Goal: Answer question/provide support

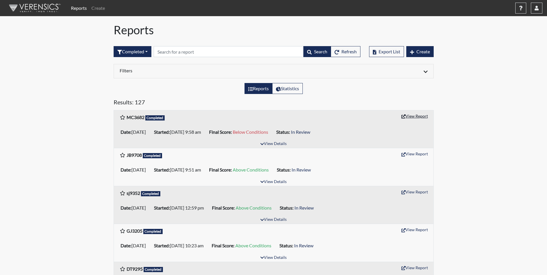
click at [424, 117] on button "View Report" at bounding box center [415, 116] width 32 height 9
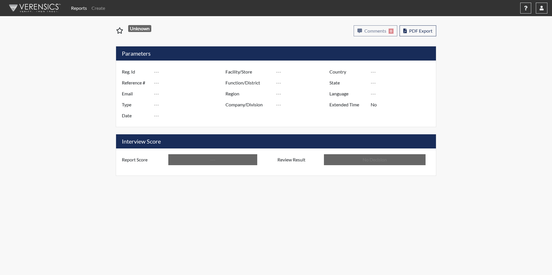
type input "MC3682"
type input "51350"
type input "---"
type input "Corrections Pre-Employment"
type input "[DATE]"
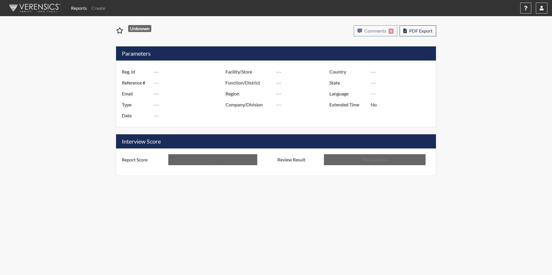
type input "GD&CP*"
type input "[GEOGRAPHIC_DATA]"
type input "[US_STATE]"
type input "English"
type input "Below Conditions"
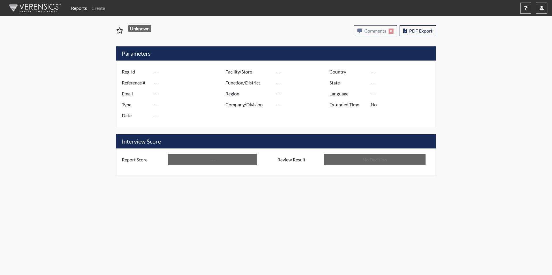
type input "In Review"
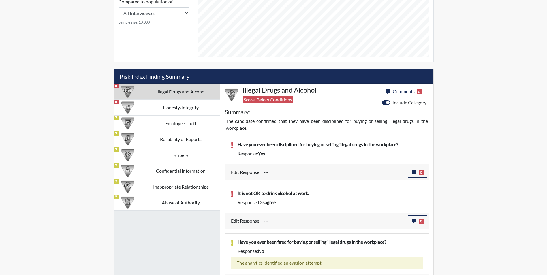
scroll to position [289, 0]
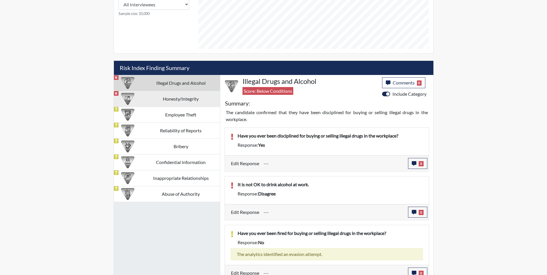
click at [181, 98] on td "Honesty/Integrity" at bounding box center [181, 99] width 78 height 16
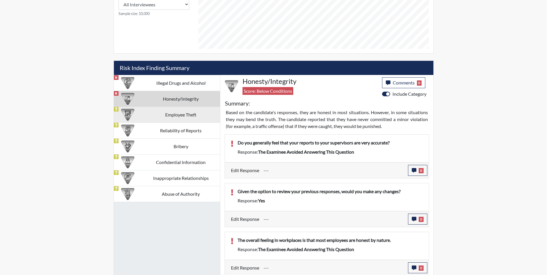
click at [171, 114] on td "Employee Theft" at bounding box center [181, 115] width 78 height 16
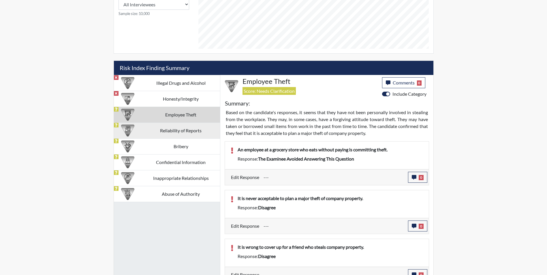
click at [171, 132] on td "Reliability of Reports" at bounding box center [181, 131] width 78 height 16
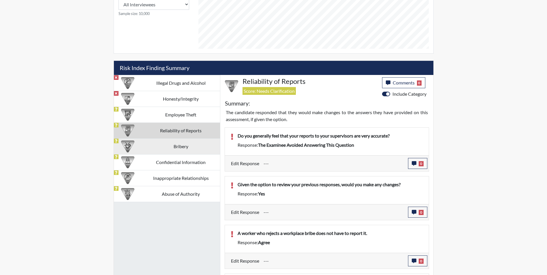
click at [175, 143] on td "Bribery" at bounding box center [181, 146] width 78 height 16
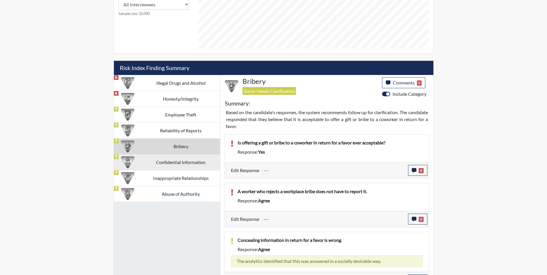
click at [181, 166] on td "Confidential Information" at bounding box center [181, 162] width 78 height 16
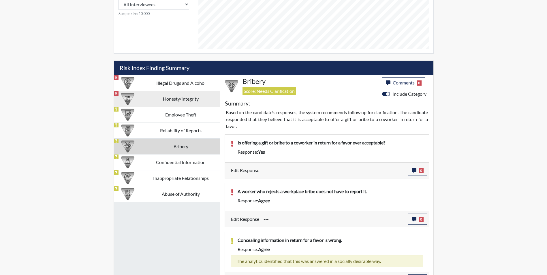
scroll to position [216, 0]
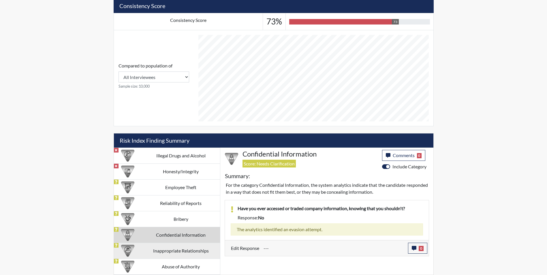
click at [165, 248] on td "Inappropriate Relationships" at bounding box center [181, 251] width 78 height 16
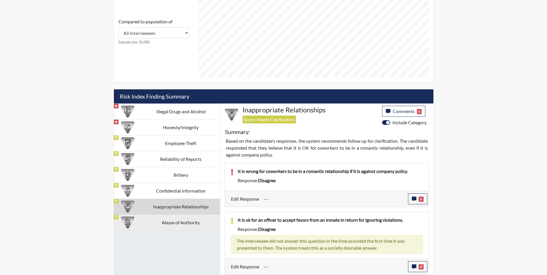
click at [184, 222] on td "Abuse of Authority" at bounding box center [181, 223] width 78 height 16
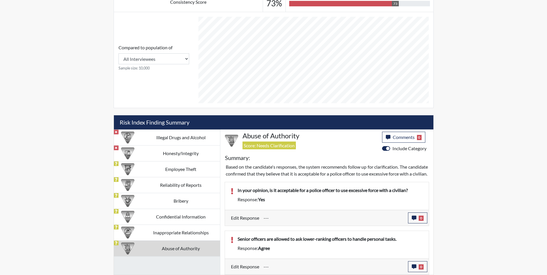
scroll to position [241, 0]
click at [175, 130] on td "Illegal Drugs and Alcohol" at bounding box center [181, 138] width 78 height 16
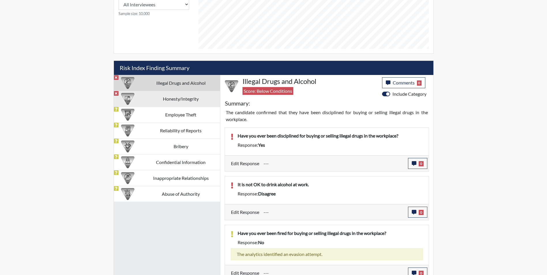
click at [180, 100] on td "Honesty/Integrity" at bounding box center [181, 99] width 78 height 16
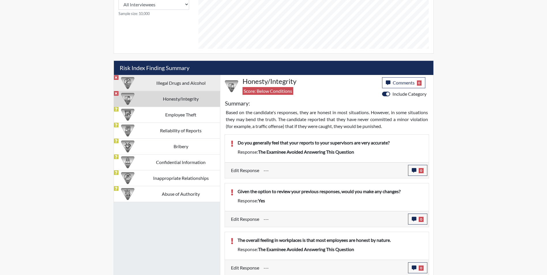
click at [167, 80] on td "Illegal Drugs and Alcohol" at bounding box center [181, 83] width 78 height 16
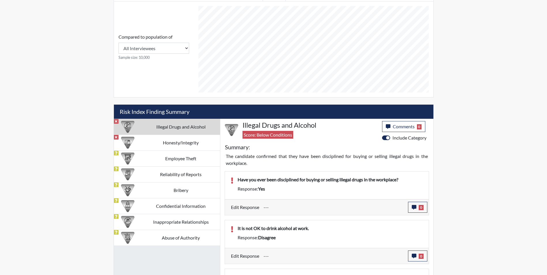
scroll to position [231, 0]
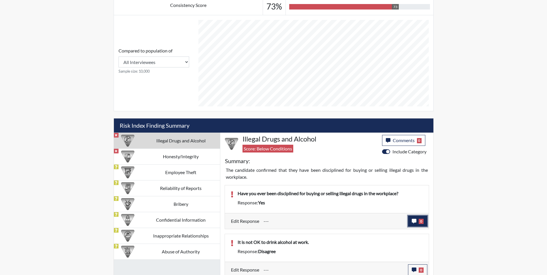
click at [414, 220] on icon "button" at bounding box center [414, 221] width 5 height 5
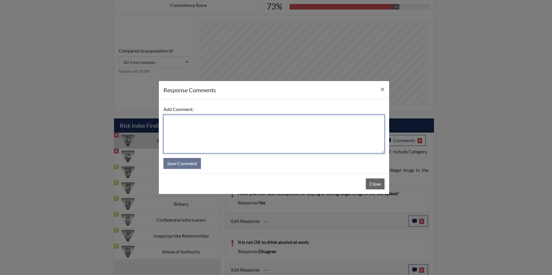
click at [171, 122] on textarea at bounding box center [273, 134] width 221 height 39
type textarea "A"
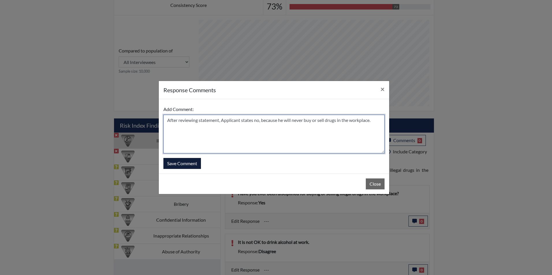
type textarea "After reviewing statement, Applicant states no, because he will never buy or se…"
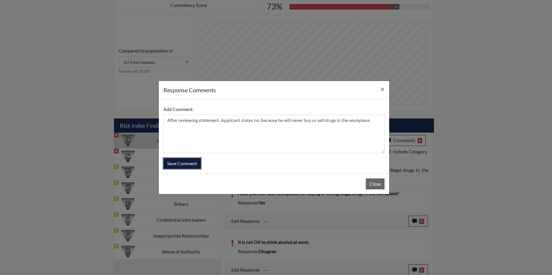
click at [191, 164] on button "Save Comment" at bounding box center [182, 163] width 38 height 11
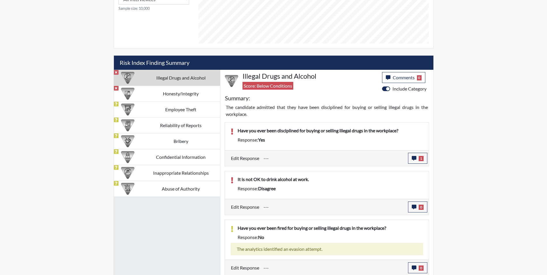
scroll to position [295, 0]
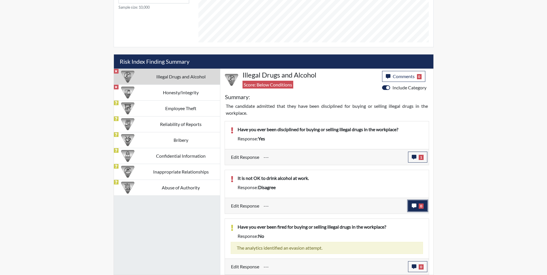
click at [412, 205] on icon "button" at bounding box center [414, 206] width 5 height 5
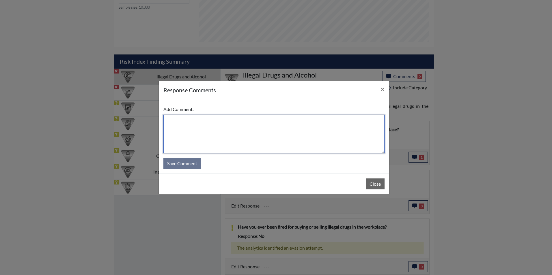
click at [175, 122] on textarea at bounding box center [273, 134] width 221 height 39
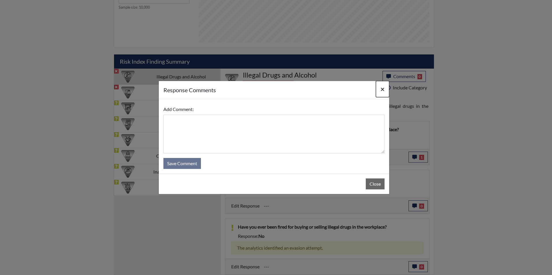
click at [381, 89] on span "×" at bounding box center [382, 89] width 4 height 8
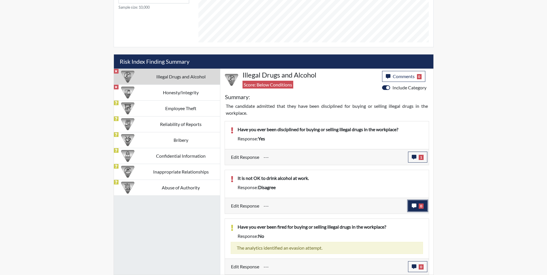
click at [413, 207] on icon "button" at bounding box center [414, 206] width 5 height 5
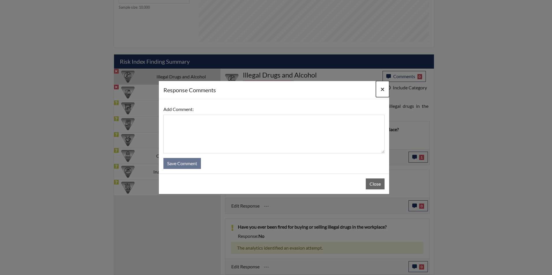
click at [382, 87] on span "×" at bounding box center [382, 89] width 4 height 8
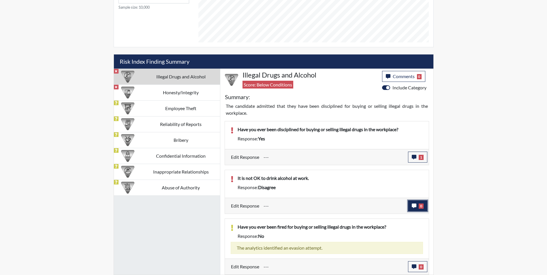
click at [415, 205] on icon "button" at bounding box center [414, 206] width 5 height 5
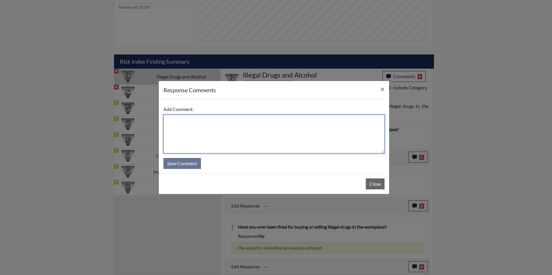
click at [171, 121] on textarea at bounding box center [273, 134] width 221 height 39
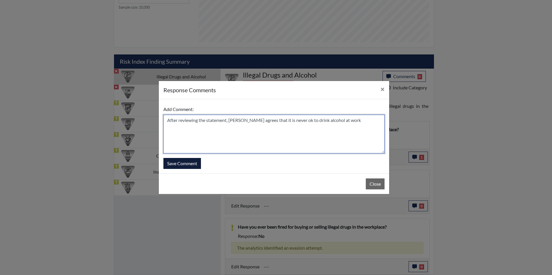
type textarea "After reviewing the statement, Applicant agrees that it is never ok to drink al…"
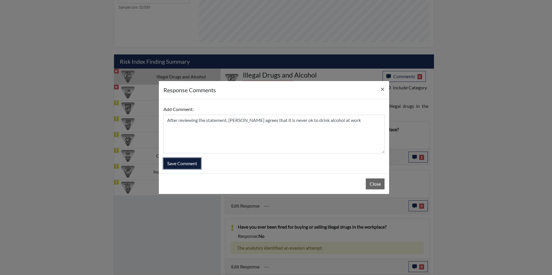
click at [177, 163] on button "Save Comment" at bounding box center [182, 163] width 38 height 11
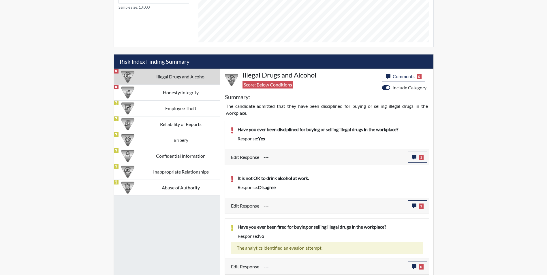
scroll to position [96, 240]
click at [185, 94] on td "Honesty/Integrity" at bounding box center [181, 93] width 78 height 16
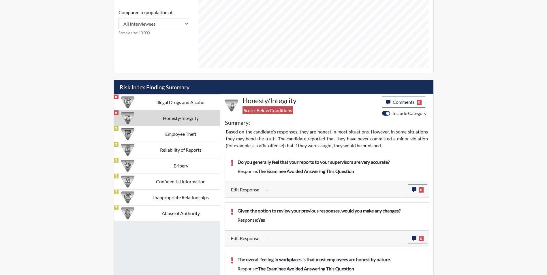
scroll to position [266, 0]
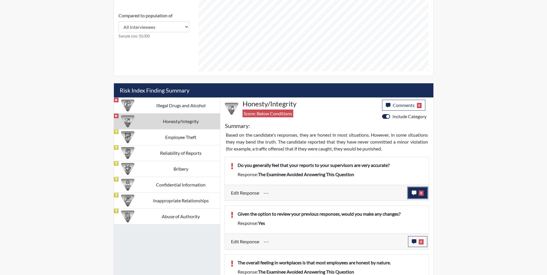
click at [413, 193] on icon "button" at bounding box center [414, 193] width 5 height 5
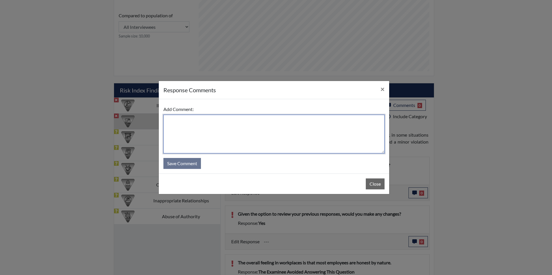
click at [174, 123] on textarea at bounding box center [273, 134] width 221 height 39
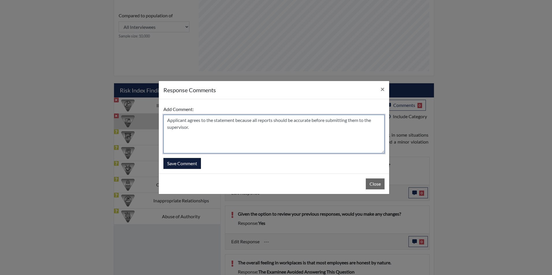
type textarea "Applicant agrees to the statement because all reports should be accurate before…"
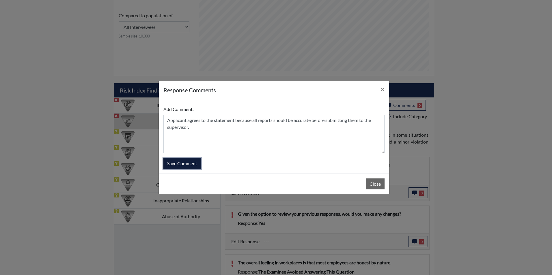
click at [193, 163] on button "Save Comment" at bounding box center [182, 163] width 38 height 11
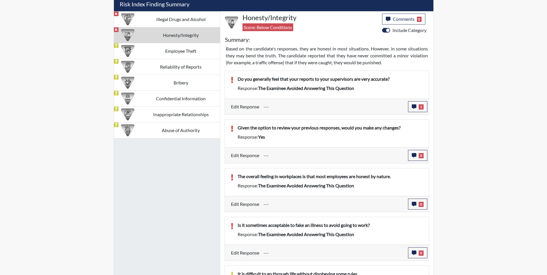
scroll to position [353, 0]
click at [414, 155] on icon "button" at bounding box center [414, 155] width 5 height 5
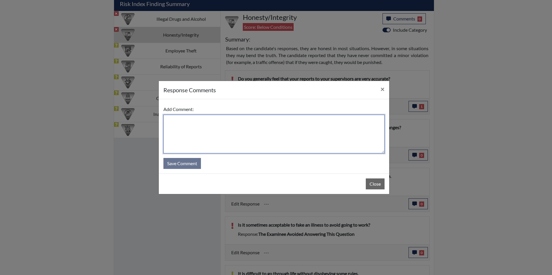
click at [174, 124] on textarea at bounding box center [273, 134] width 221 height 39
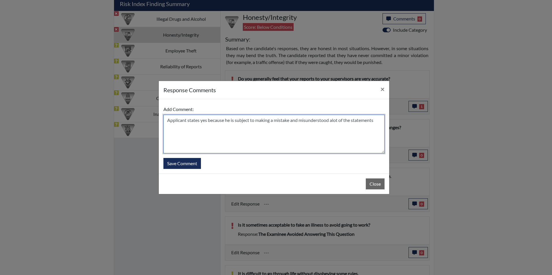
drag, startPoint x: 336, startPoint y: 122, endPoint x: 340, endPoint y: 121, distance: 4.3
click at [340, 121] on textarea "Applicant states yes because he is subject to making a mistake and misunderstoo…" at bounding box center [273, 134] width 221 height 39
type textarea "Applicant states yes because he is subject to making a mistake and misunderstoo…"
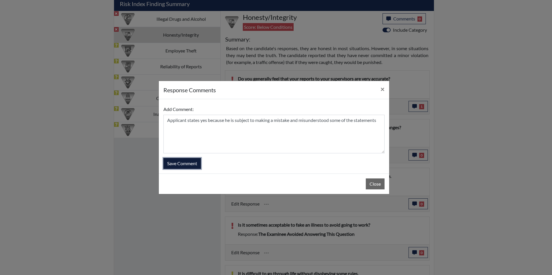
click at [186, 166] on button "Save Comment" at bounding box center [182, 163] width 38 height 11
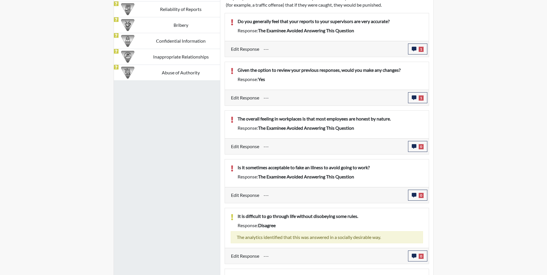
scroll to position [410, 0]
click at [413, 147] on icon "button" at bounding box center [414, 146] width 5 height 5
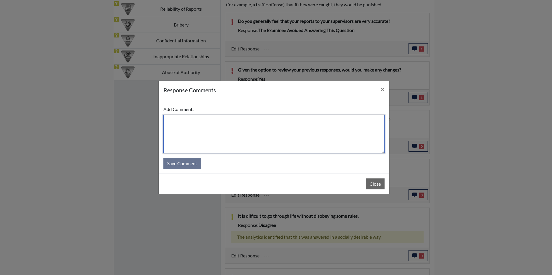
click at [176, 120] on textarea at bounding box center [273, 134] width 221 height 39
type textarea "Applicant agrees that most employees does not have integrity"
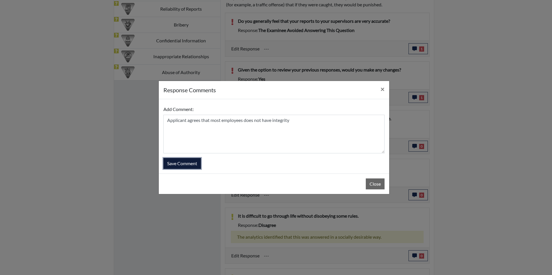
click at [195, 165] on button "Save Comment" at bounding box center [182, 163] width 38 height 11
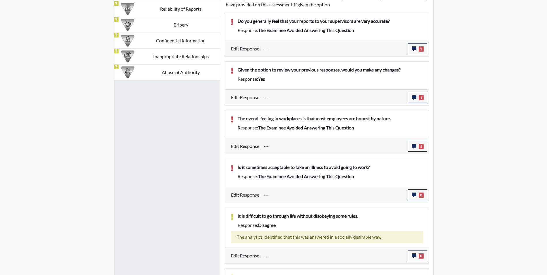
scroll to position [96, 240]
click at [415, 196] on icon "button" at bounding box center [414, 195] width 5 height 5
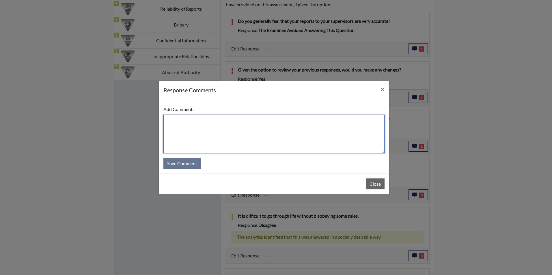
click at [177, 119] on textarea at bounding box center [273, 134] width 221 height 39
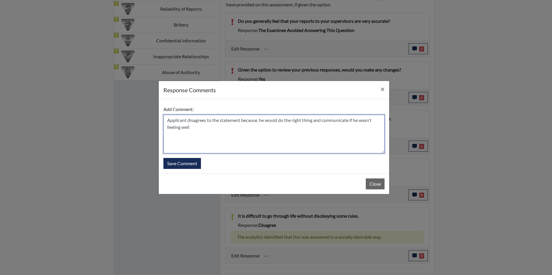
click at [191, 128] on textarea "Applicant disagrees to the statement because, he would do the right thing and c…" at bounding box center [273, 134] width 221 height 39
type textarea "Applicant disagrees to the statement because, he would do the right thing and c…"
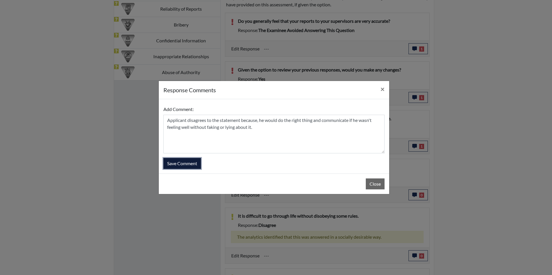
click at [188, 164] on button "Save Comment" at bounding box center [182, 163] width 38 height 11
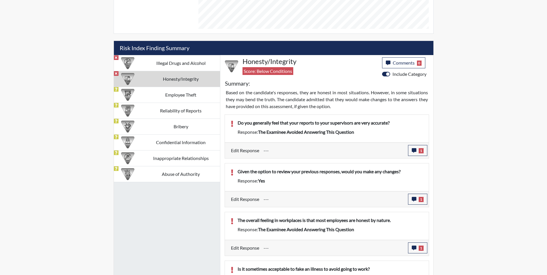
scroll to position [266, 0]
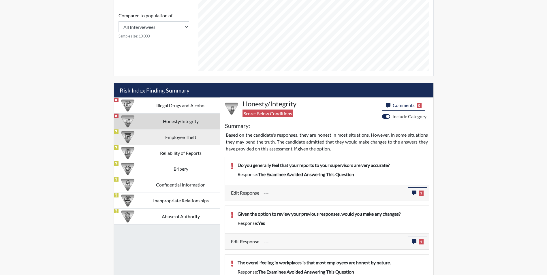
click at [184, 138] on td "Employee Theft" at bounding box center [181, 137] width 78 height 16
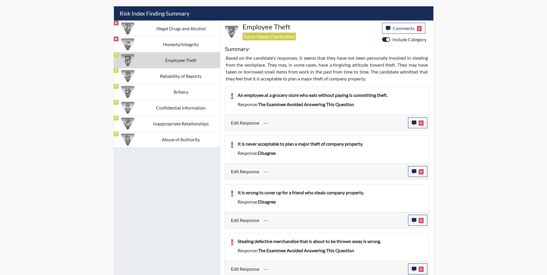
scroll to position [353, 0]
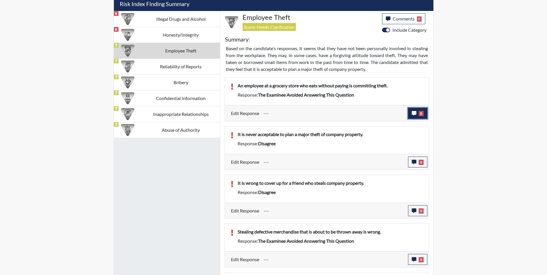
click at [415, 112] on icon "button" at bounding box center [414, 113] width 5 height 5
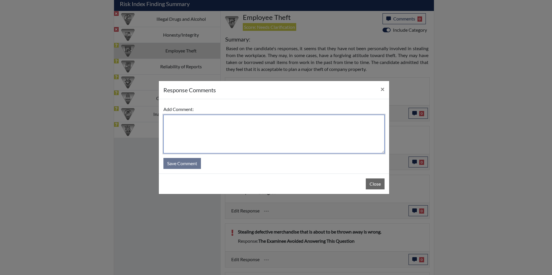
click at [185, 120] on textarea at bounding box center [273, 134] width 221 height 39
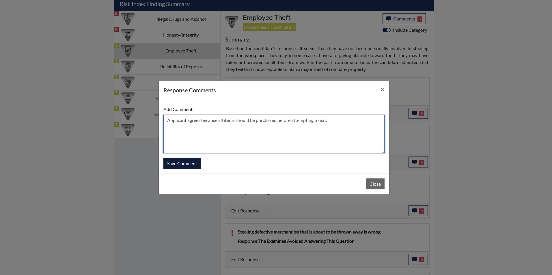
type textarea "Applicant agrees because all items should be purchased before attempting to eat."
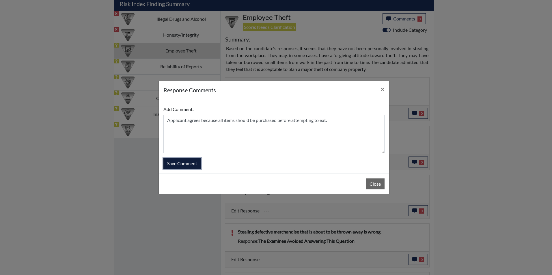
click at [180, 164] on button "Save Comment" at bounding box center [182, 163] width 38 height 11
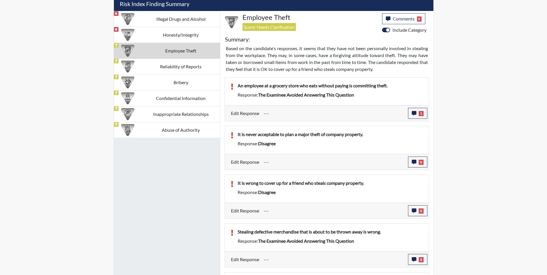
scroll to position [96, 240]
click at [415, 162] on icon "button" at bounding box center [414, 162] width 5 height 5
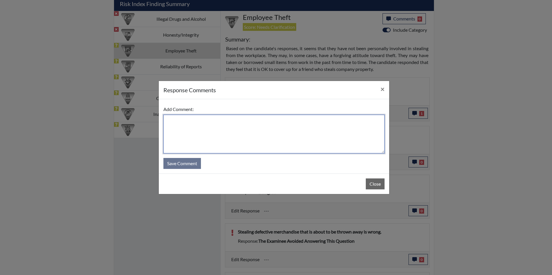
click at [179, 126] on textarea at bounding box center [273, 134] width 221 height 39
type textarea "A"
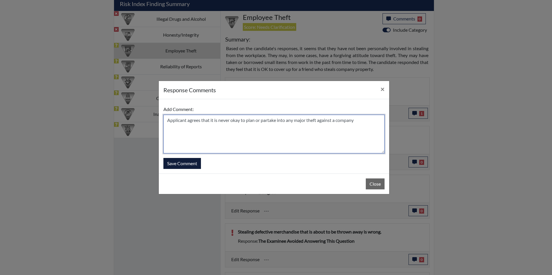
type textarea "Applicant agrees that it is never okay to plan or partake into any major theft …"
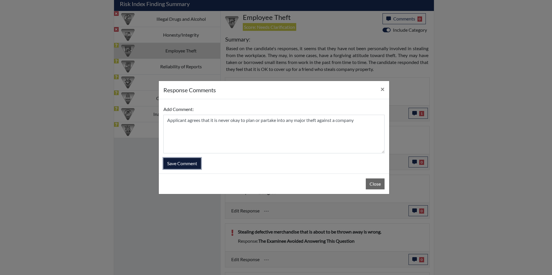
click at [194, 159] on button "Save Comment" at bounding box center [182, 163] width 38 height 11
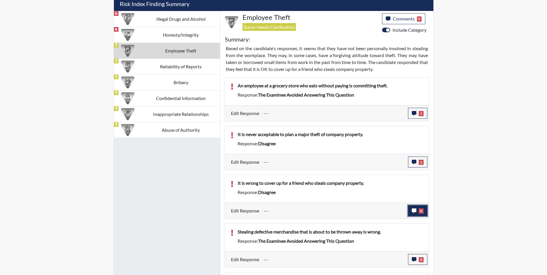
click at [414, 212] on icon "button" at bounding box center [414, 211] width 5 height 5
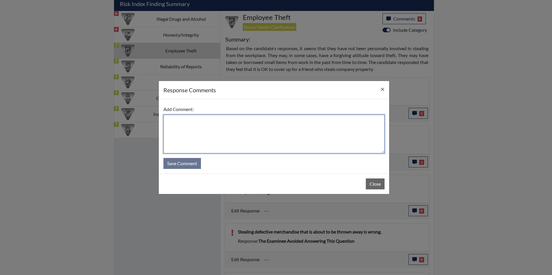
click at [173, 122] on textarea at bounding box center [273, 134] width 221 height 39
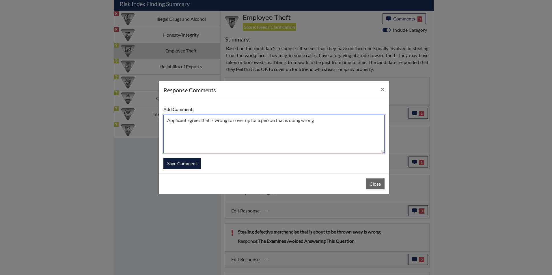
type textarea "Applicant agrees that is wrong to cover up for a person that is doing wrong"
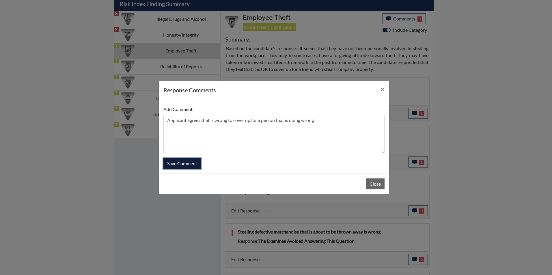
click at [172, 162] on button "Save Comment" at bounding box center [182, 163] width 38 height 11
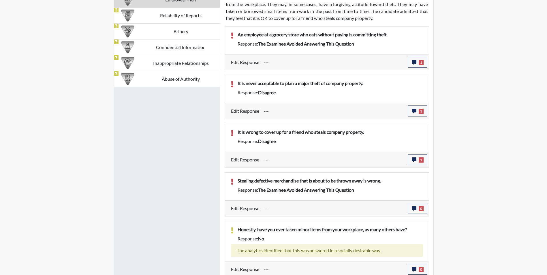
scroll to position [410, 0]
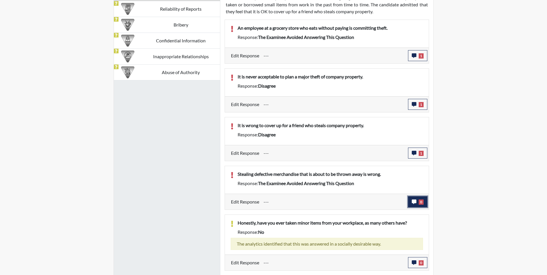
click at [414, 202] on icon "button" at bounding box center [414, 202] width 5 height 5
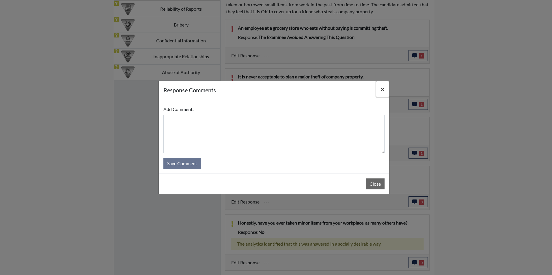
click at [383, 87] on span "×" at bounding box center [382, 89] width 4 height 8
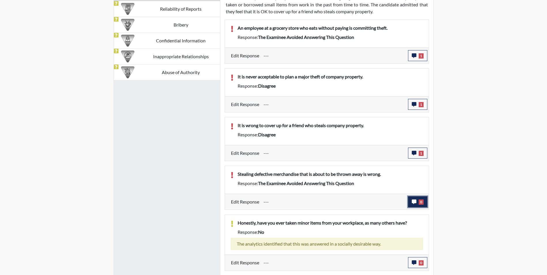
click at [414, 202] on icon "button" at bounding box center [414, 202] width 5 height 5
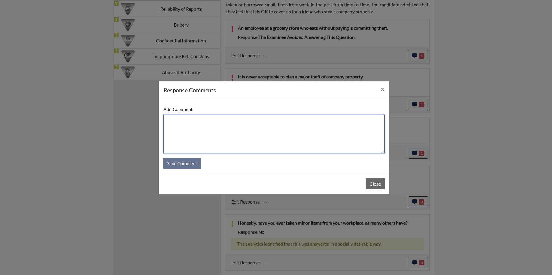
click at [169, 121] on textarea at bounding box center [273, 134] width 221 height 39
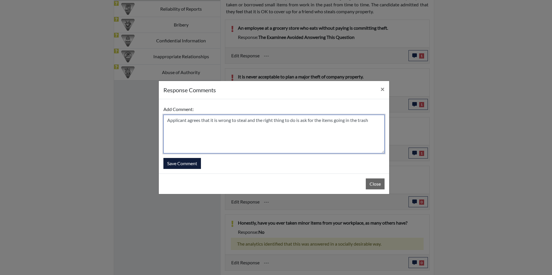
type textarea "Applicant agrees that it is wrong to steal and the right thing to do is ask for…"
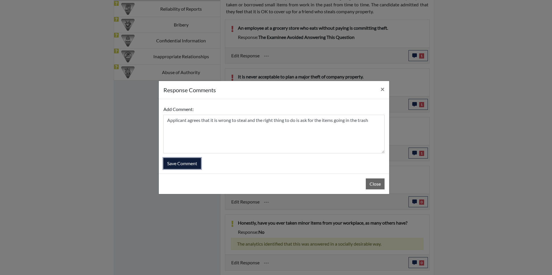
click at [186, 162] on button "Save Comment" at bounding box center [182, 163] width 38 height 11
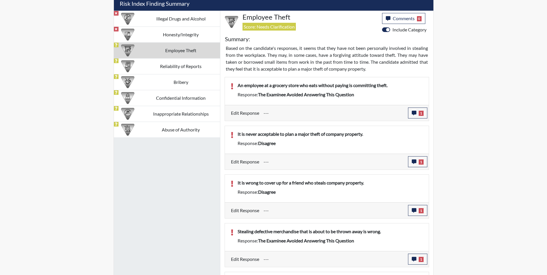
scroll to position [353, 0]
click at [190, 67] on td "Reliability of Reports" at bounding box center [181, 67] width 78 height 16
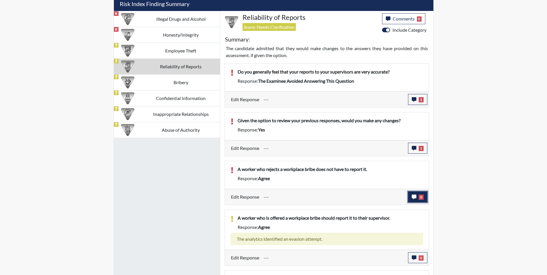
click at [415, 197] on icon "button" at bounding box center [414, 197] width 5 height 5
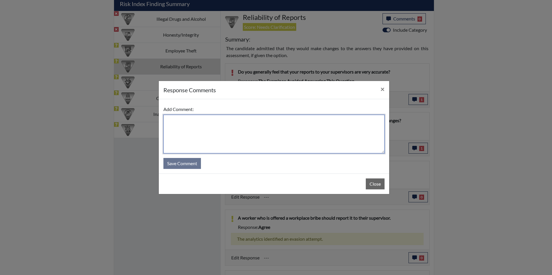
click at [168, 118] on textarea at bounding box center [273, 134] width 221 height 39
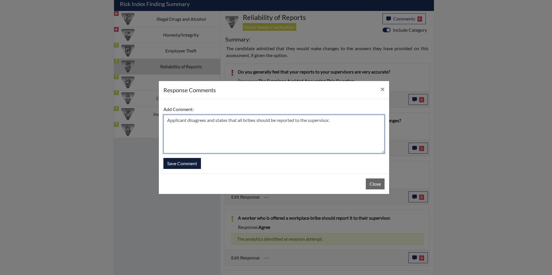
type textarea "Applicant disagrees and states that all bribes should be reported to the superv…"
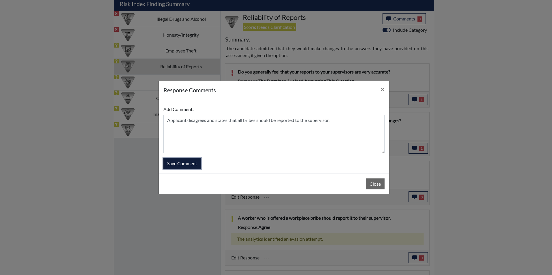
click at [192, 164] on button "Save Comment" at bounding box center [182, 163] width 38 height 11
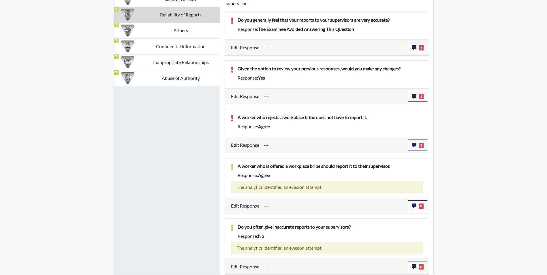
scroll to position [347, 0]
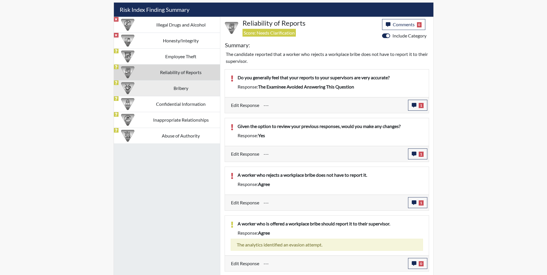
click at [187, 85] on td "Bribery" at bounding box center [181, 88] width 78 height 16
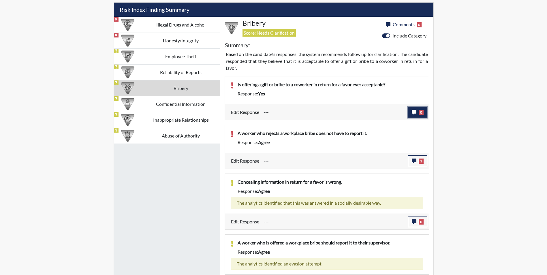
click at [414, 112] on icon "button" at bounding box center [414, 112] width 5 height 5
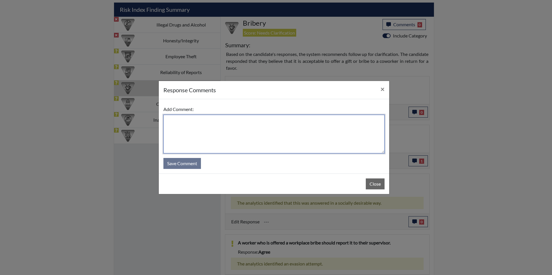
click at [186, 127] on textarea at bounding box center [273, 134] width 221 height 39
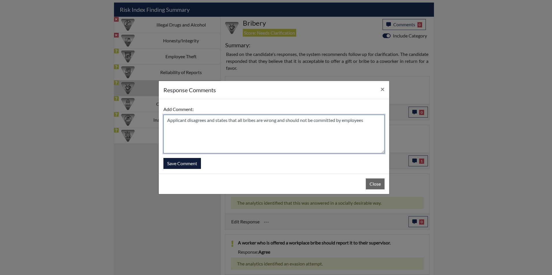
type textarea "Applicant disagrees and states that all bribes are wrong and should not be comm…"
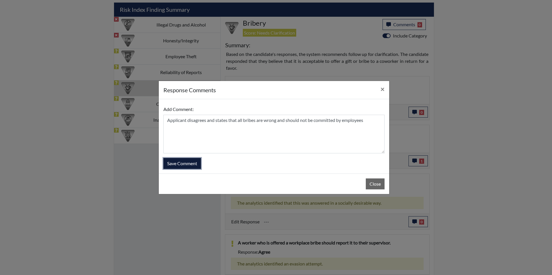
click at [194, 162] on button "Save Comment" at bounding box center [182, 163] width 38 height 11
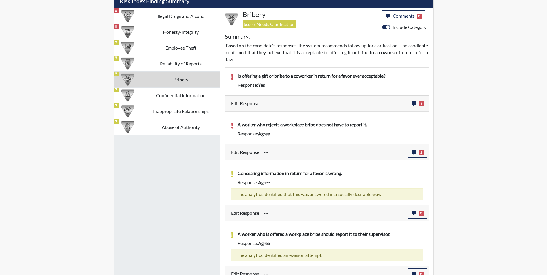
scroll to position [363, 0]
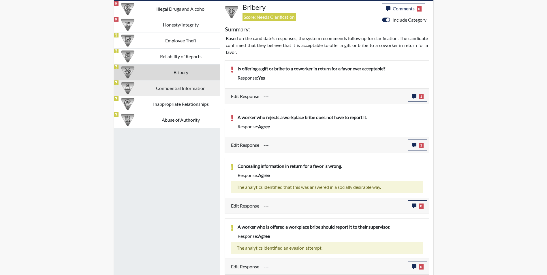
click at [187, 88] on td "Confidential Information" at bounding box center [181, 88] width 78 height 16
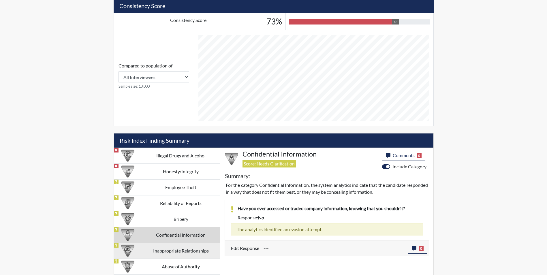
click at [165, 250] on td "Inappropriate Relationships" at bounding box center [181, 251] width 78 height 16
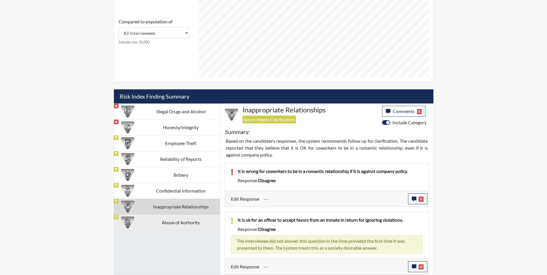
click at [195, 223] on td "Abuse of Authority" at bounding box center [181, 223] width 78 height 16
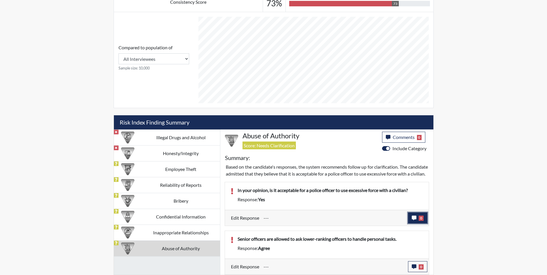
click at [413, 217] on icon "button" at bounding box center [414, 218] width 5 height 5
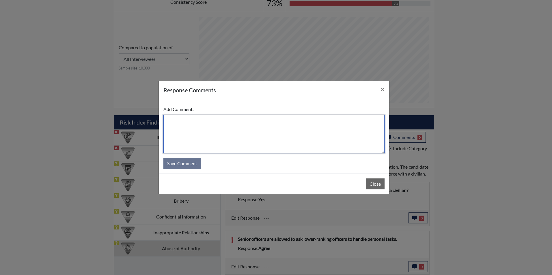
click at [171, 119] on textarea at bounding box center [273, 134] width 221 height 39
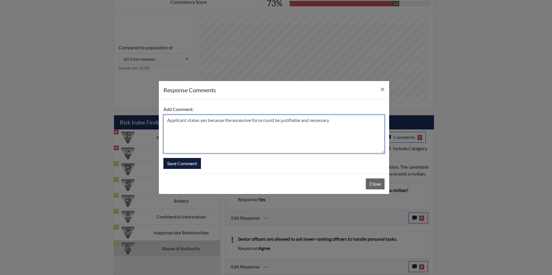
type textarea "Applicant states yes because the excessive force could be justifiable and neces…"
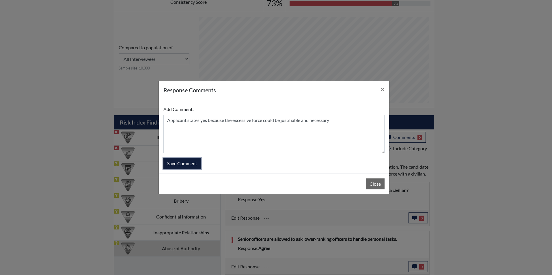
click at [195, 162] on button "Save Comment" at bounding box center [182, 163] width 38 height 11
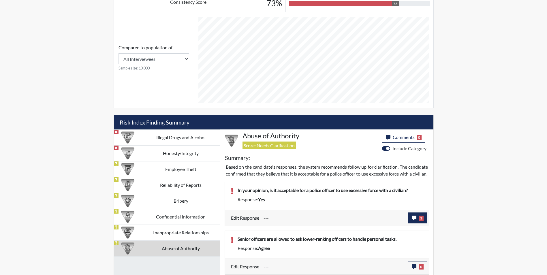
scroll to position [96, 240]
click at [415, 266] on icon "button" at bounding box center [414, 267] width 5 height 5
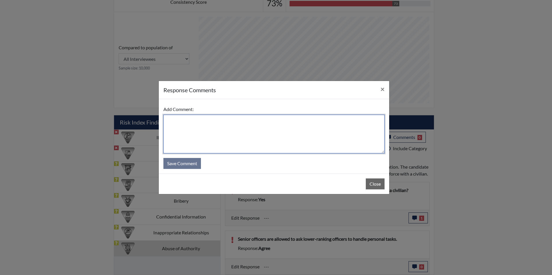
click at [175, 124] on textarea at bounding box center [273, 134] width 221 height 39
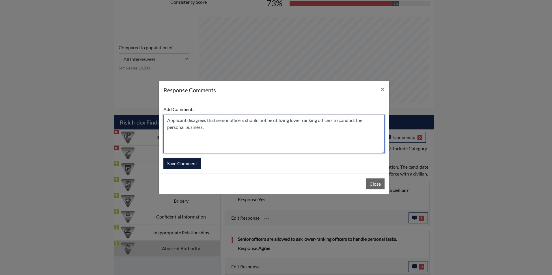
type textarea "Applicant disagrees that senior officers should not be utilizing lower ranking …"
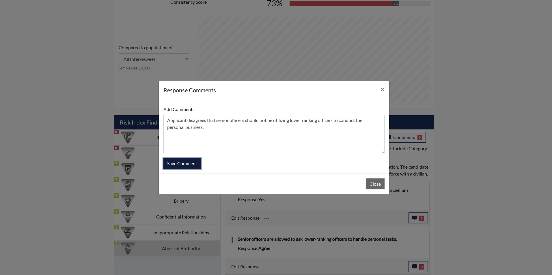
click at [175, 162] on button "Save Comment" at bounding box center [182, 163] width 38 height 11
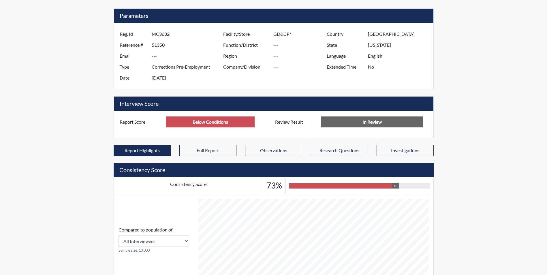
scroll to position [0, 0]
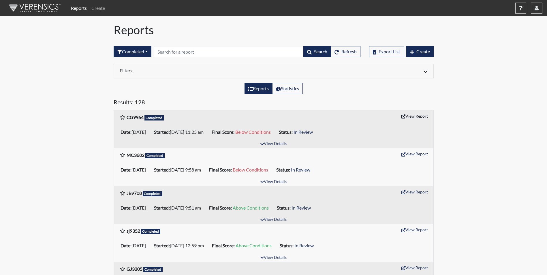
click at [414, 116] on button "View Report" at bounding box center [415, 116] width 32 height 9
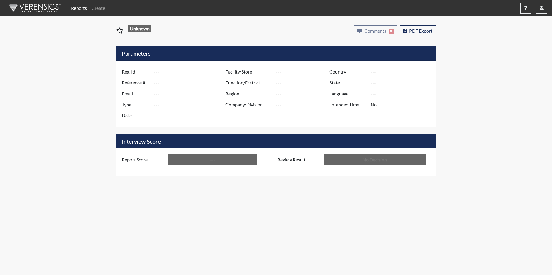
type input "CG9964"
type input "51359"
type input "---"
type input "Corrections Pre-Employment"
type input "Sep 18, 2025"
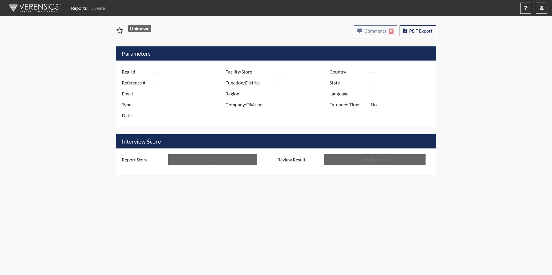
type input "GD&CP*"
type input "[GEOGRAPHIC_DATA]"
type input "[US_STATE]"
type input "English"
type input "Below Conditions"
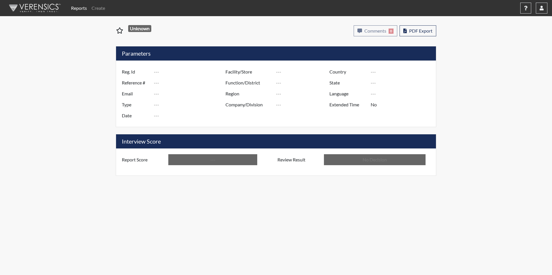
type input "In Review"
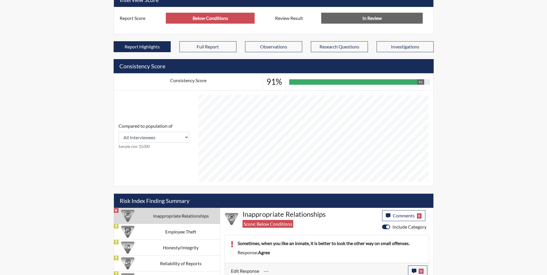
scroll to position [200, 0]
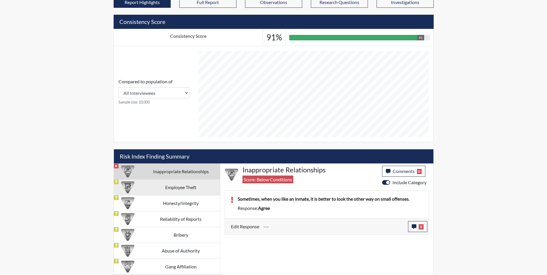
click at [185, 187] on td "Employee Theft" at bounding box center [181, 187] width 78 height 16
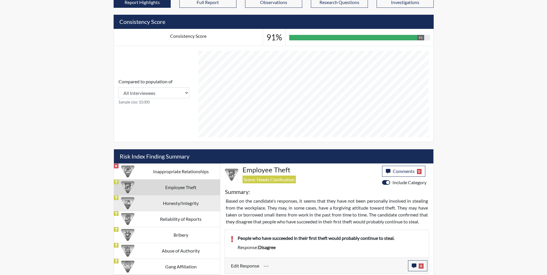
click at [180, 203] on td "Honesty/Integrity" at bounding box center [181, 203] width 78 height 16
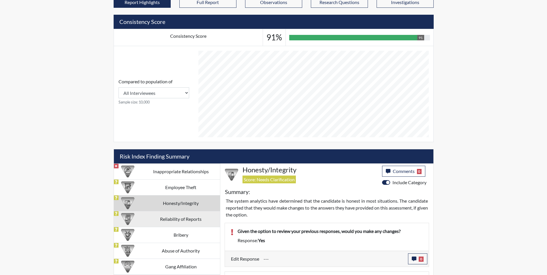
click at [178, 218] on td "Reliability of Reports" at bounding box center [181, 219] width 78 height 16
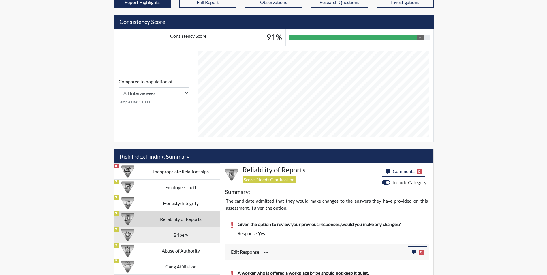
click at [179, 232] on td "Bribery" at bounding box center [181, 235] width 78 height 16
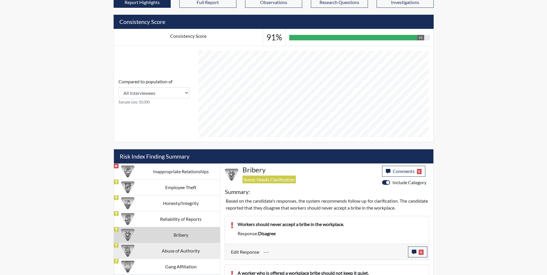
click at [179, 249] on td "Abuse of Authority" at bounding box center [181, 251] width 78 height 16
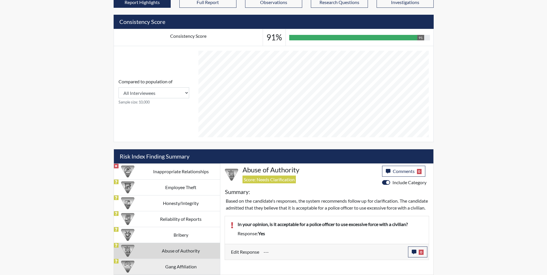
click at [180, 264] on td "Gang Affiliation" at bounding box center [181, 267] width 78 height 16
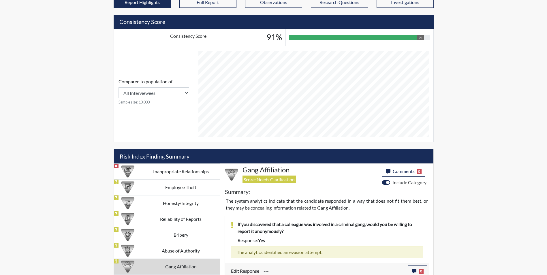
scroll to position [204, 0]
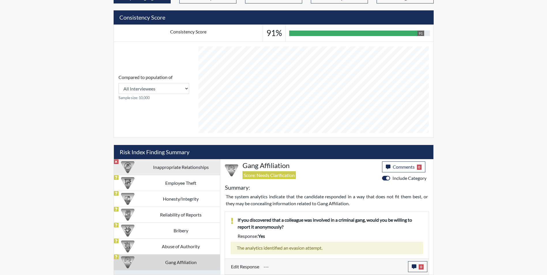
click at [181, 166] on td "Inappropriate Relationships" at bounding box center [181, 167] width 78 height 16
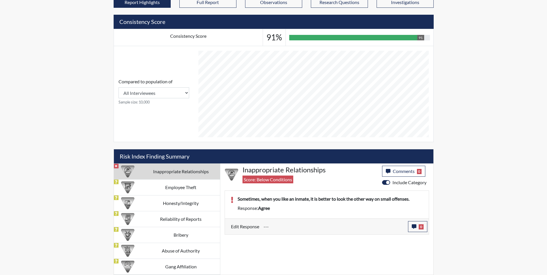
scroll to position [200, 0]
click at [412, 226] on icon "button" at bounding box center [414, 226] width 5 height 5
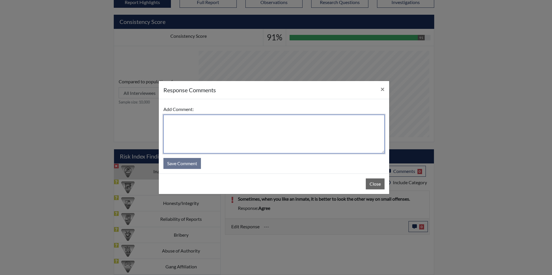
click at [184, 125] on textarea at bounding box center [273, 134] width 221 height 39
type textarea "Applicant disagrees because it is not acceptable to like an inmate"
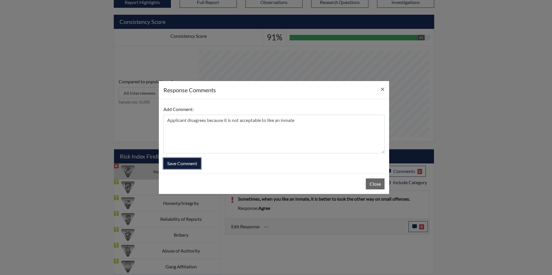
click at [194, 163] on button "Save Comment" at bounding box center [182, 163] width 38 height 11
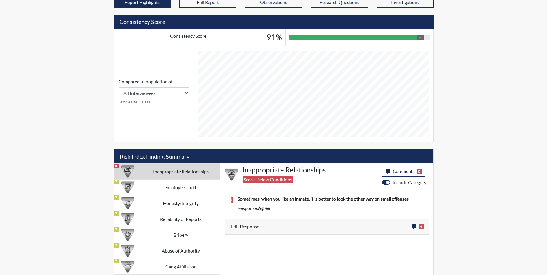
scroll to position [96, 240]
click at [187, 186] on td "Employee Theft" at bounding box center [181, 187] width 78 height 16
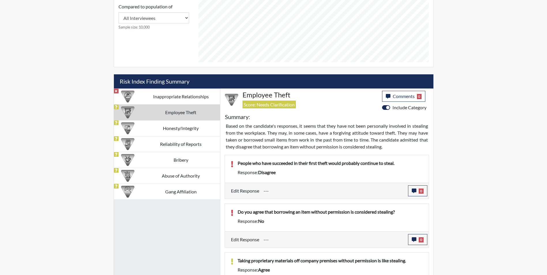
scroll to position [344, 0]
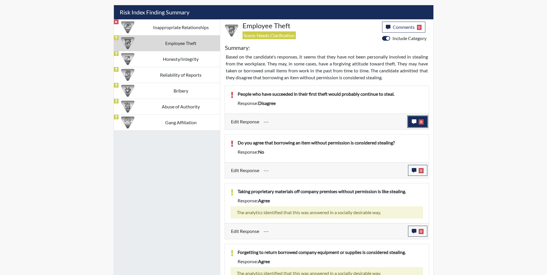
click at [414, 121] on icon "button" at bounding box center [414, 121] width 5 height 5
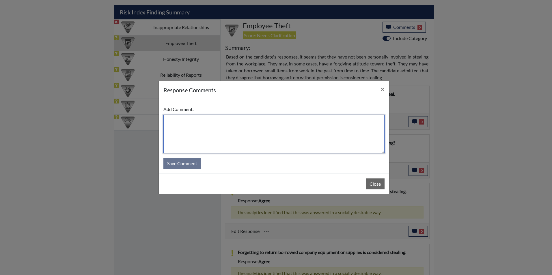
click at [169, 117] on textarea at bounding box center [273, 134] width 221 height 39
drag, startPoint x: 271, startPoint y: 122, endPoint x: 289, endPoint y: 120, distance: 18.0
click at [289, 120] on textarea "Applicant states she disagrees because of the reprecution" at bounding box center [273, 134] width 221 height 39
click at [283, 123] on textarea "Applicant states she disagrees because of the" at bounding box center [273, 134] width 221 height 39
click at [274, 122] on textarea "Applicant states she disagrees because of the" at bounding box center [273, 134] width 221 height 39
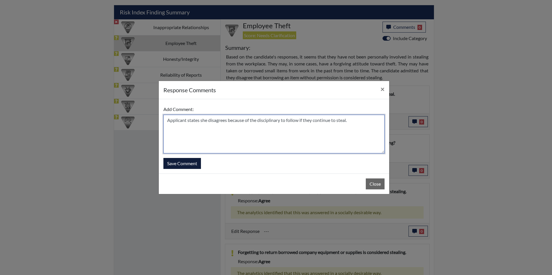
type textarea "Applicant states she disagrees because of the disciplinary to follow if they co…"
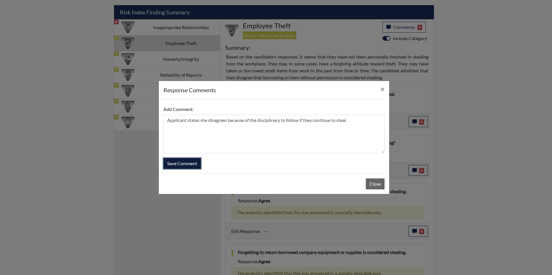
click at [177, 163] on button "Save Comment" at bounding box center [182, 163] width 38 height 11
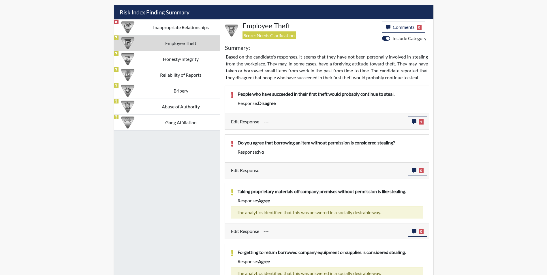
scroll to position [96, 240]
click at [415, 170] on icon "button" at bounding box center [414, 170] width 5 height 5
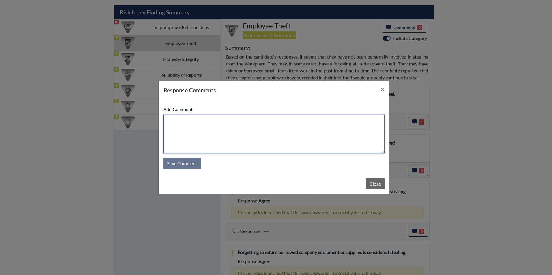
click at [169, 122] on textarea at bounding box center [273, 134] width 221 height 39
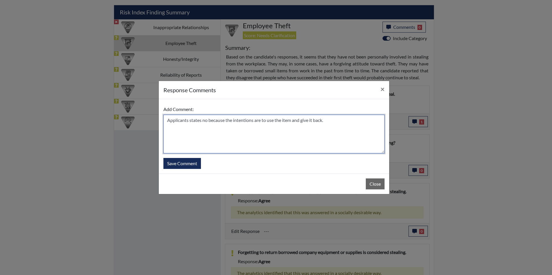
click at [262, 120] on textarea "Applicants states no because the intentions are to use the item and give it bac…" at bounding box center [273, 134] width 221 height 39
click at [274, 120] on textarea "Applicants states no because the intentions are not to use the item and give it…" at bounding box center [273, 134] width 221 height 39
type textarea "Applicants states no because the intentions are not to steal but to use the ite…"
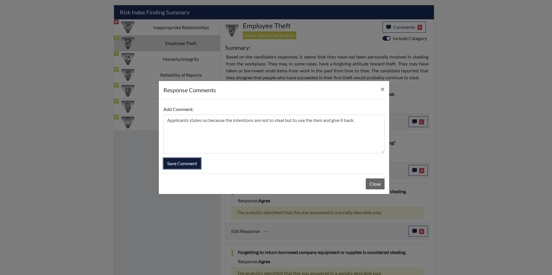
click at [188, 162] on button "Save Comment" at bounding box center [182, 163] width 38 height 11
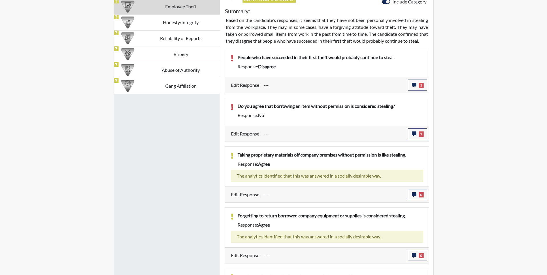
scroll to position [296, 0]
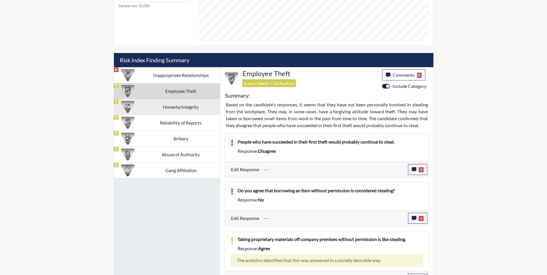
click at [177, 106] on td "Honesty/Integrity" at bounding box center [181, 107] width 78 height 16
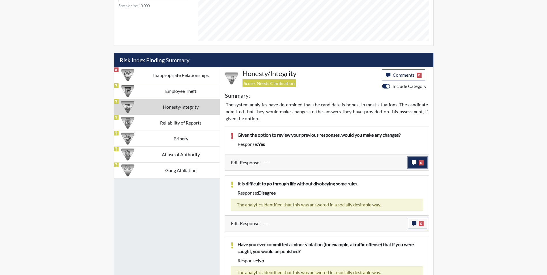
click at [413, 161] on icon "button" at bounding box center [414, 162] width 5 height 5
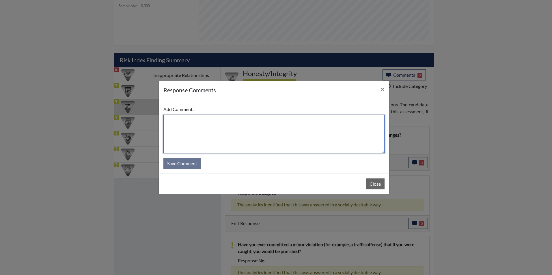
click at [191, 125] on textarea at bounding box center [273, 134] width 221 height 39
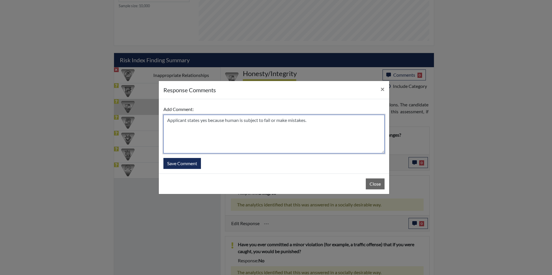
click at [239, 121] on textarea "Applicant states yes because human is subject to fail or make mistakes." at bounding box center [273, 134] width 221 height 39
click at [245, 120] on textarea "Applicant states yes because humans is subject to fail or make mistakes." at bounding box center [273, 134] width 221 height 39
type textarea "Applicant states yes because humans are subject to fail or make mistakes."
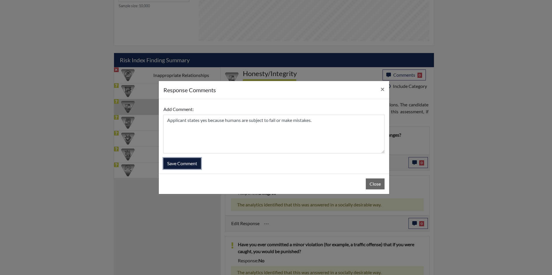
click at [180, 161] on button "Save Comment" at bounding box center [182, 163] width 38 height 11
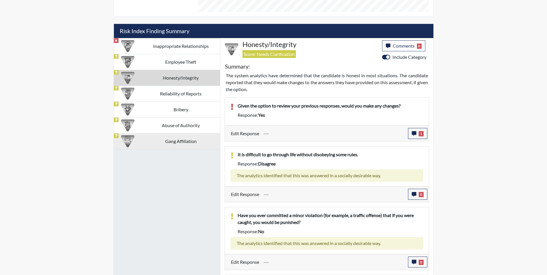
scroll to position [325, 0]
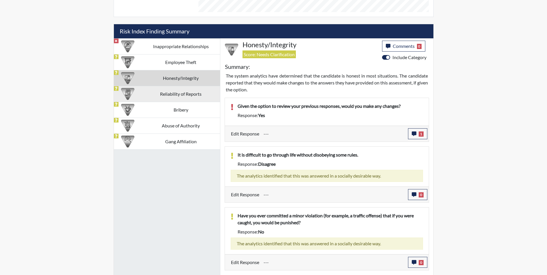
click at [180, 95] on td "Reliability of Reports" at bounding box center [181, 94] width 78 height 16
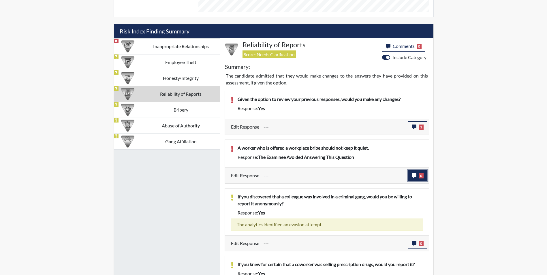
click at [413, 175] on icon "button" at bounding box center [414, 175] width 5 height 5
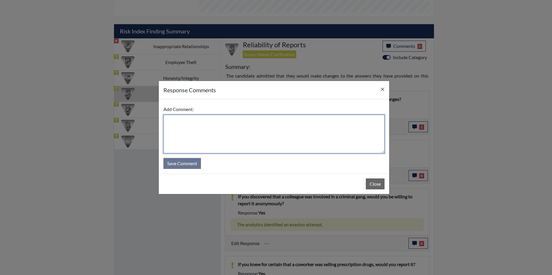
click at [168, 123] on textarea at bounding box center [273, 134] width 221 height 39
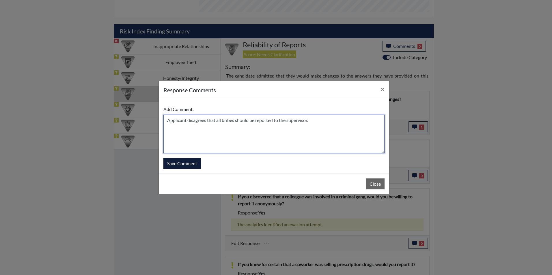
type textarea "Applicant disagrees that all bribes should be reported to the supervisor."
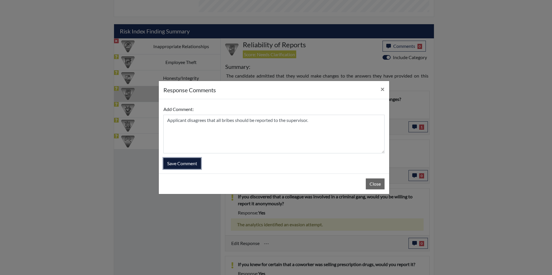
click at [190, 162] on button "Save Comment" at bounding box center [182, 163] width 38 height 11
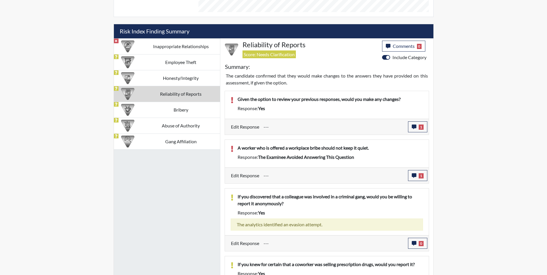
scroll to position [96, 240]
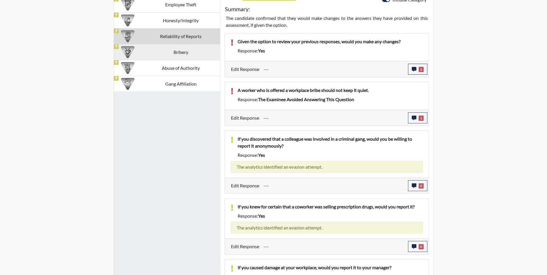
click at [171, 52] on td "Bribery" at bounding box center [181, 52] width 78 height 16
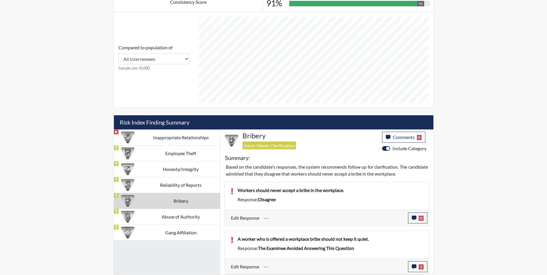
scroll to position [234, 0]
click at [413, 218] on icon "button" at bounding box center [414, 218] width 5 height 5
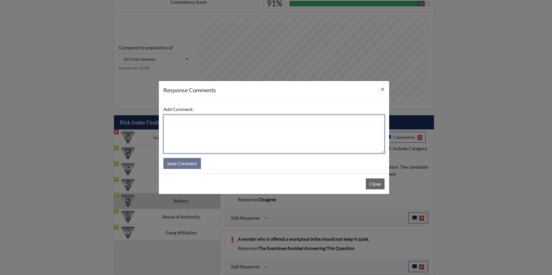
click at [169, 125] on textarea at bounding box center [273, 134] width 221 height 39
type textarea "Applicant agrees that no bribe should be accepted."
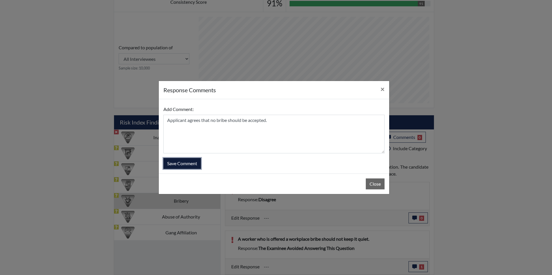
click at [182, 164] on button "Save Comment" at bounding box center [182, 163] width 38 height 11
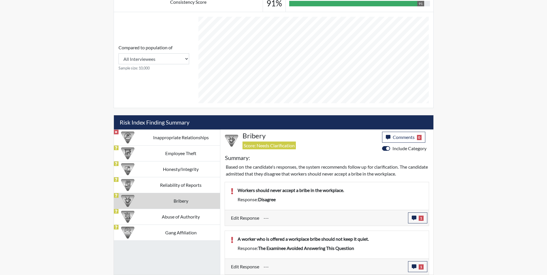
scroll to position [96, 240]
click at [186, 216] on td "Abuse of Authority" at bounding box center [181, 217] width 78 height 16
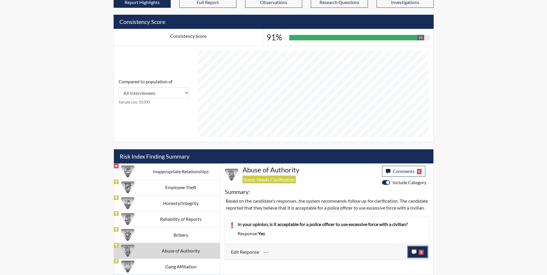
click at [413, 254] on icon "button" at bounding box center [414, 252] width 5 height 5
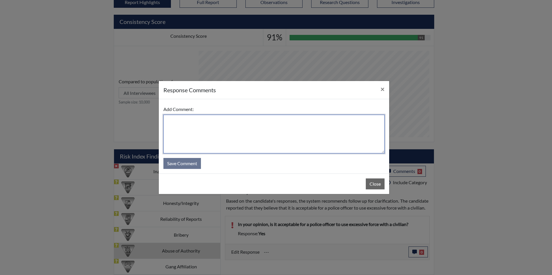
click at [170, 122] on textarea at bounding box center [273, 134] width 221 height 39
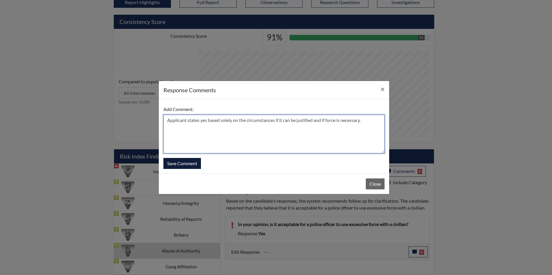
type textarea "Applicant states yes based solely on the circumstances if it can be justified a…"
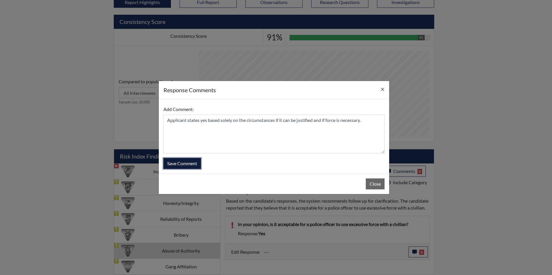
click at [195, 163] on button "Save Comment" at bounding box center [182, 163] width 38 height 11
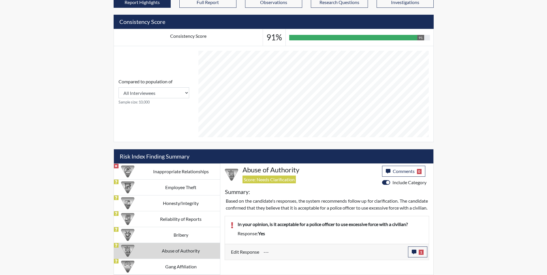
scroll to position [96, 240]
click at [186, 267] on td "Gang Affiliation" at bounding box center [181, 267] width 78 height 16
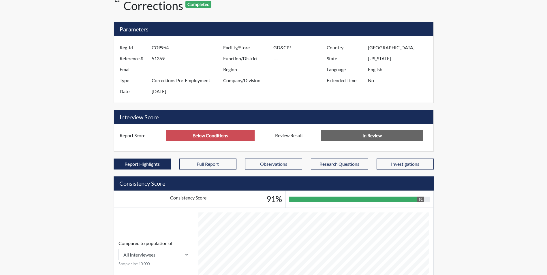
scroll to position [0, 0]
